Goal: Find specific page/section: Find specific page/section

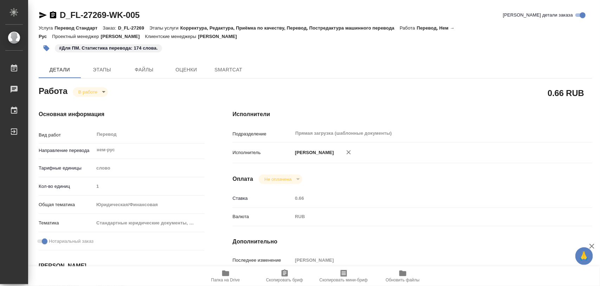
type textarea "x"
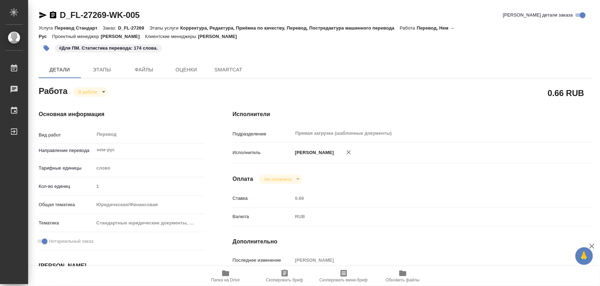
type textarea "x"
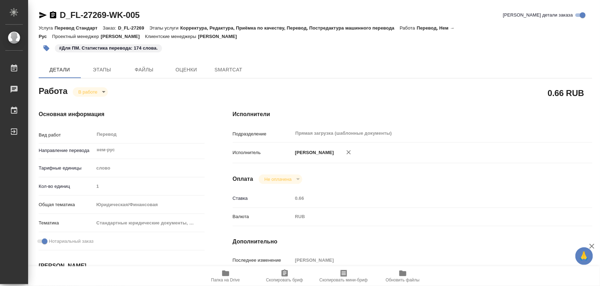
type textarea "x"
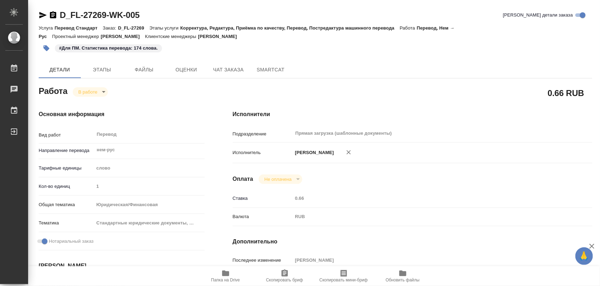
type textarea "x"
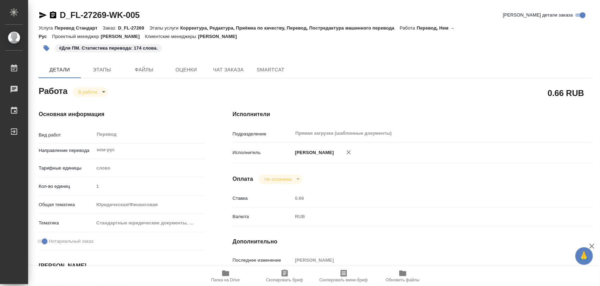
type textarea "x"
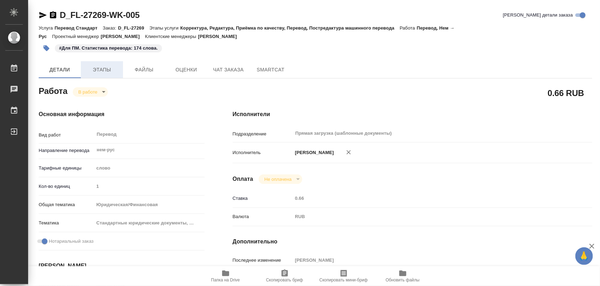
click at [107, 66] on span "Этапы" at bounding box center [102, 69] width 34 height 9
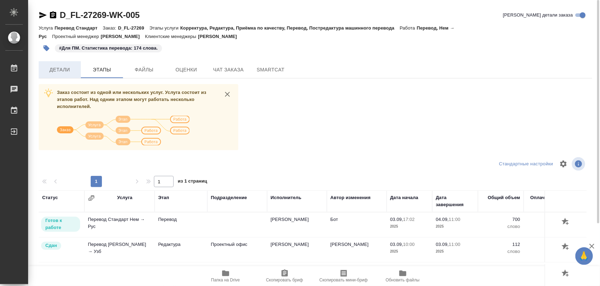
click at [62, 67] on span "Детали" at bounding box center [60, 69] width 34 height 9
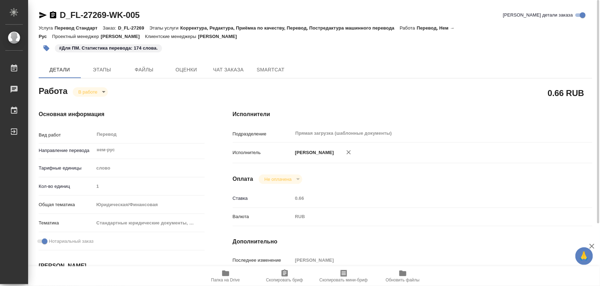
type textarea "x"
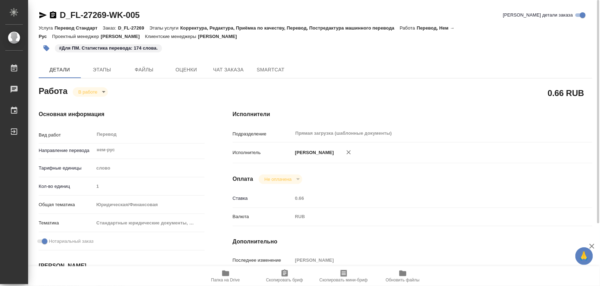
type textarea "x"
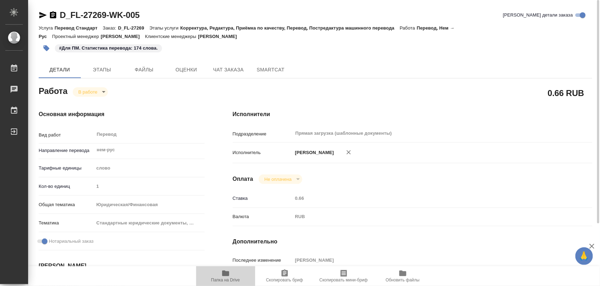
click at [224, 276] on icon "button" at bounding box center [225, 274] width 7 height 6
type textarea "x"
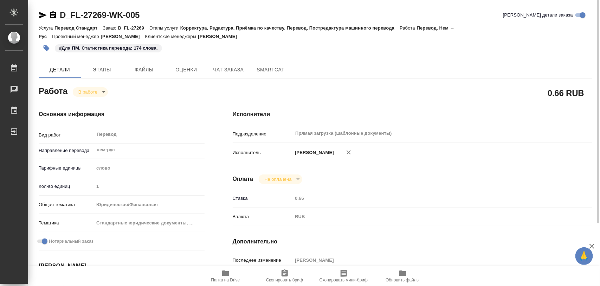
type textarea "x"
